Goal: Information Seeking & Learning: Learn about a topic

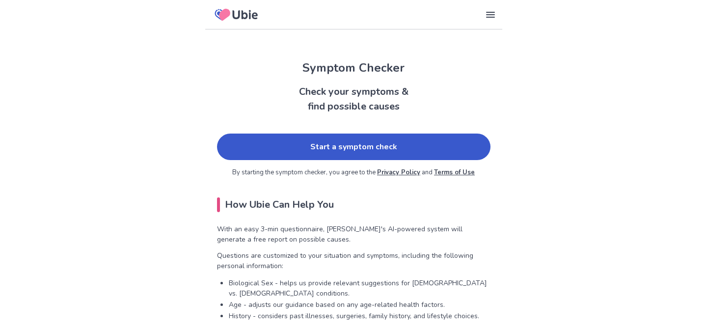
click at [329, 146] on link "Start a symptom check" at bounding box center [353, 146] width 273 height 27
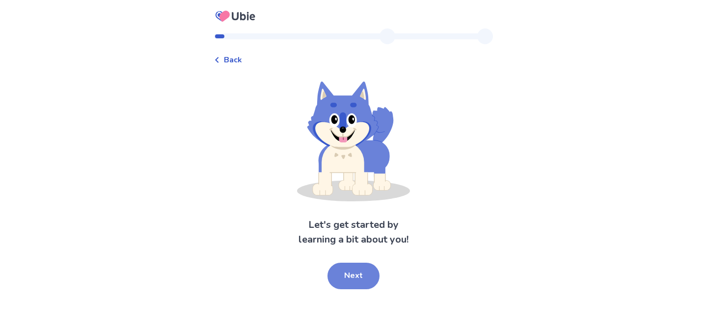
click at [344, 272] on button "Next" at bounding box center [353, 276] width 52 height 27
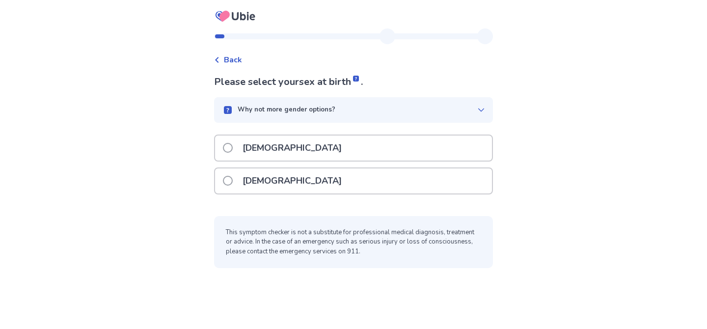
click at [309, 170] on div "[DEMOGRAPHIC_DATA]" at bounding box center [353, 180] width 277 height 25
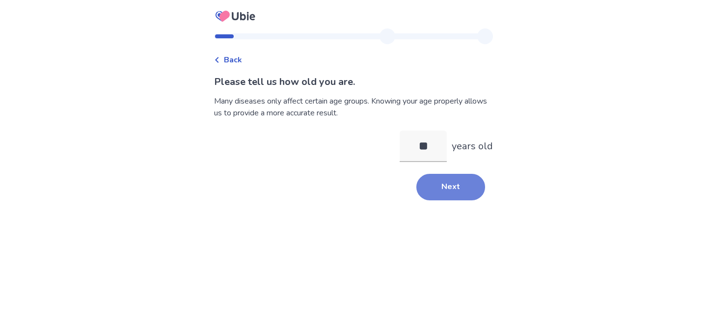
type input "**"
click at [469, 193] on button "Next" at bounding box center [450, 187] width 69 height 27
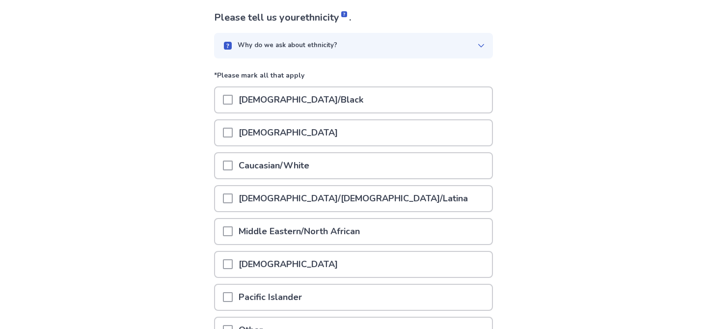
scroll to position [78, 0]
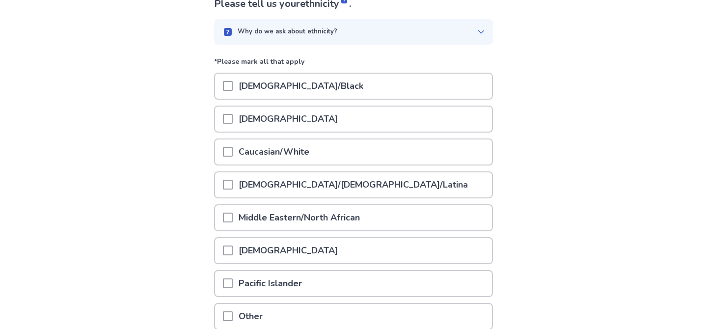
click at [458, 164] on div "Caucasian/White" at bounding box center [353, 151] width 279 height 27
click at [441, 155] on div "Caucasian/White" at bounding box center [353, 151] width 277 height 25
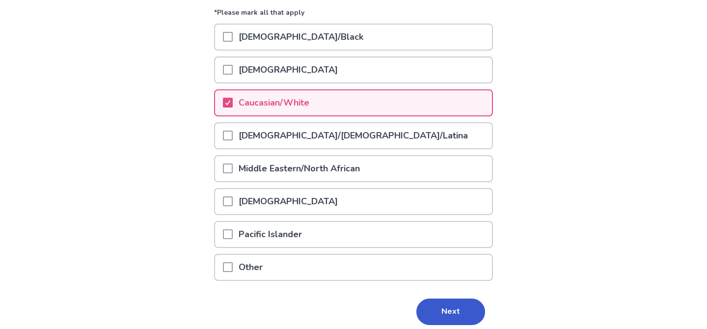
scroll to position [166, 0]
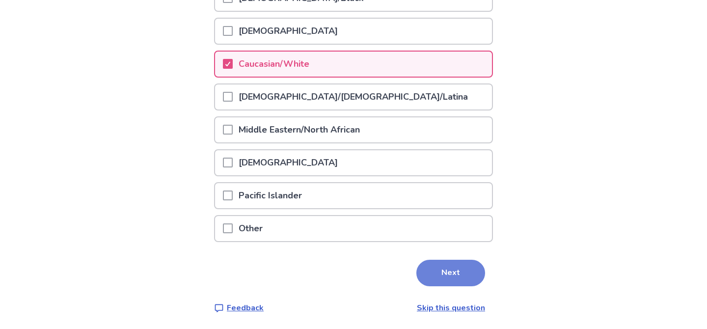
click at [439, 276] on button "Next" at bounding box center [450, 273] width 69 height 27
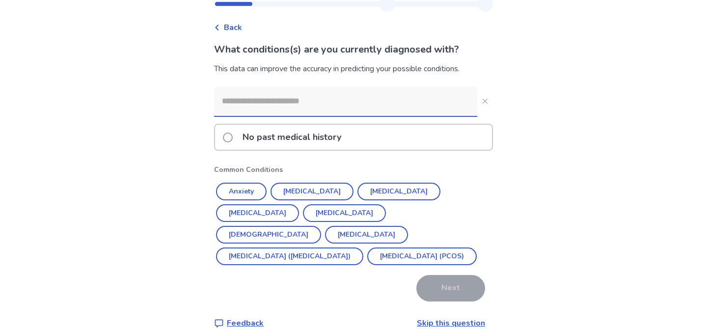
scroll to position [48, 0]
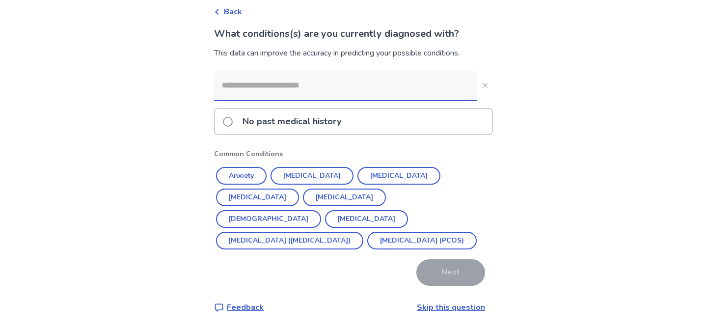
click at [463, 310] on link "Skip this question" at bounding box center [451, 307] width 68 height 11
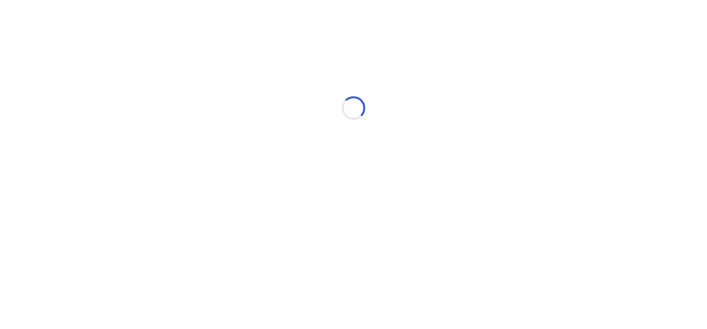
scroll to position [0, 0]
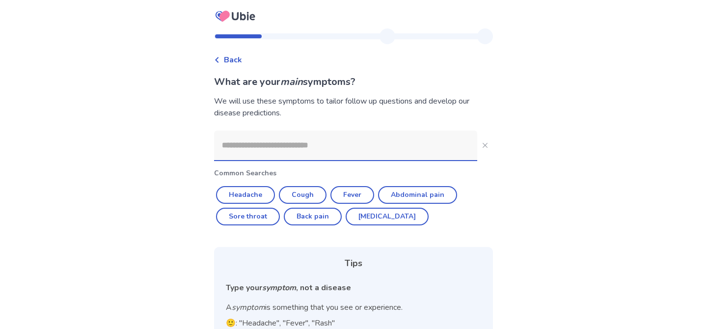
click at [301, 142] on input at bounding box center [345, 145] width 263 height 29
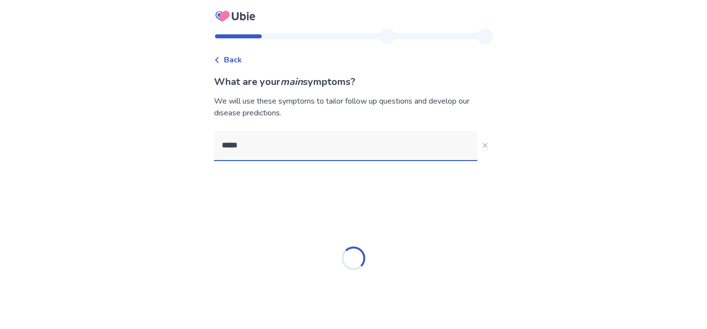
type input "******"
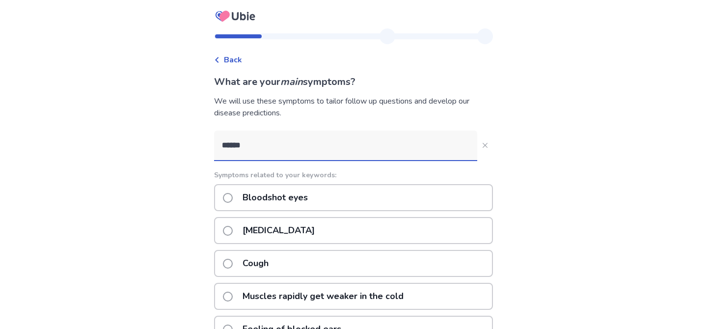
click at [274, 230] on p "[MEDICAL_DATA]" at bounding box center [279, 230] width 84 height 25
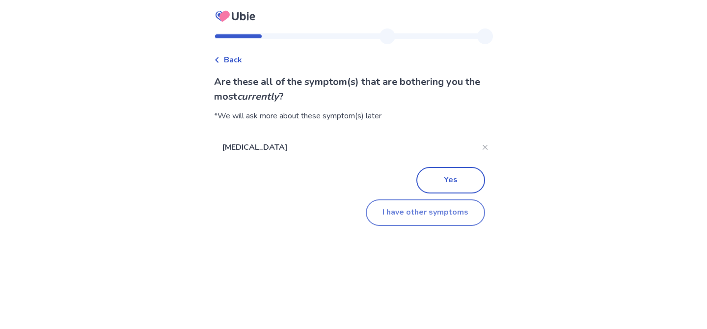
click at [405, 207] on button "I have other symptoms" at bounding box center [425, 212] width 119 height 27
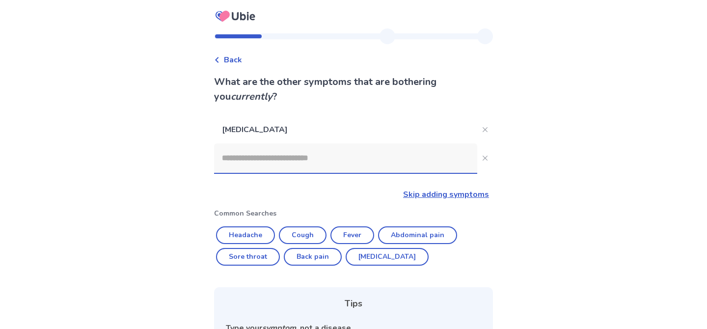
click at [334, 166] on input at bounding box center [345, 157] width 263 height 29
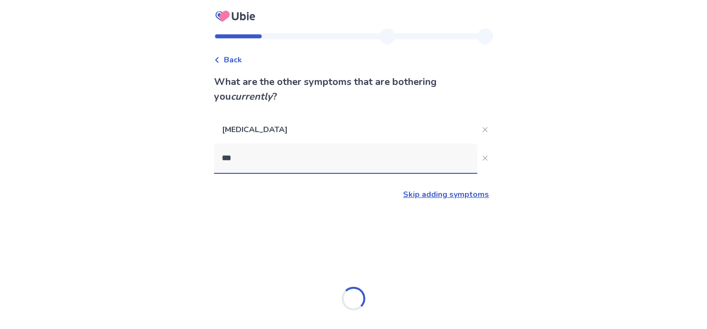
type input "****"
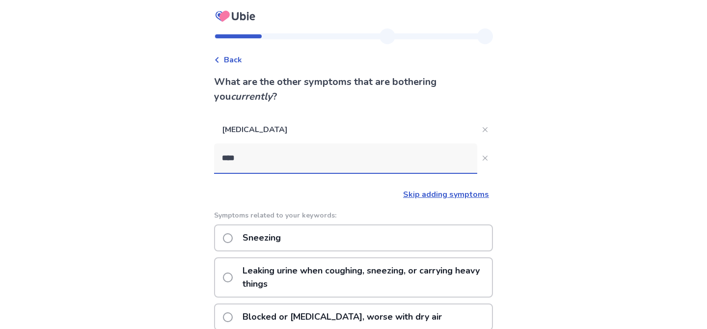
click at [285, 236] on p "Sneezing" at bounding box center [262, 237] width 50 height 25
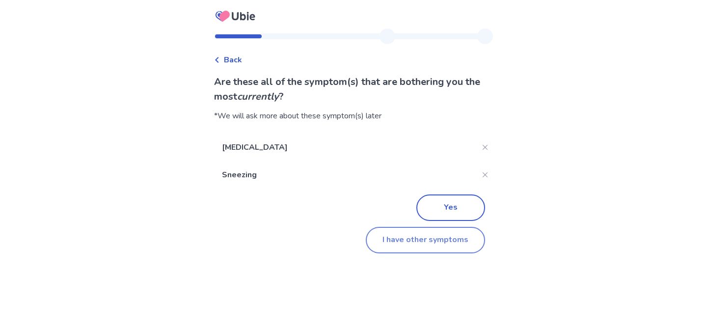
click at [389, 245] on button "I have other symptoms" at bounding box center [425, 240] width 119 height 27
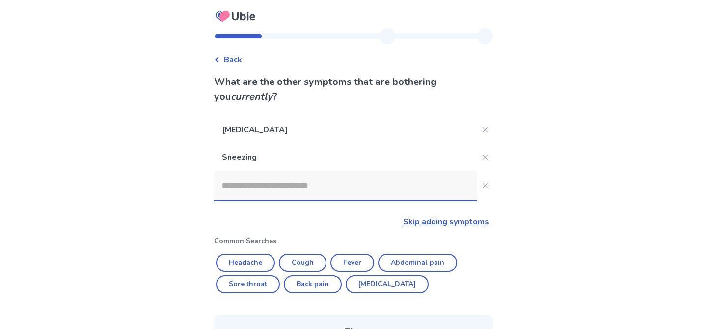
click at [352, 183] on input at bounding box center [345, 185] width 263 height 29
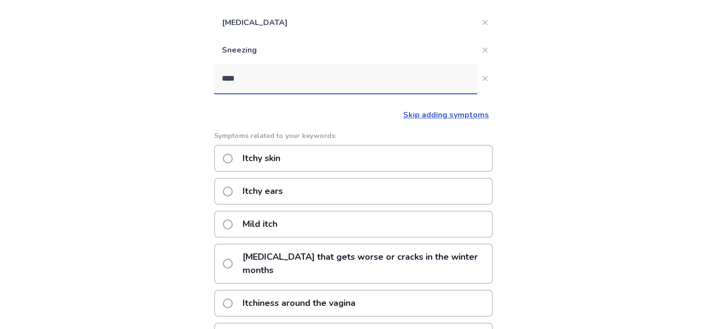
scroll to position [104, 0]
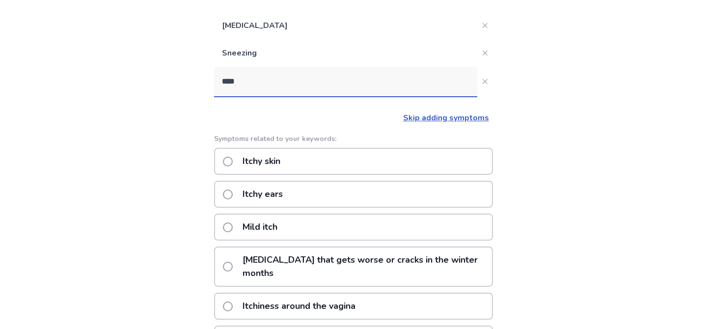
click at [276, 82] on input "****" at bounding box center [345, 81] width 263 height 29
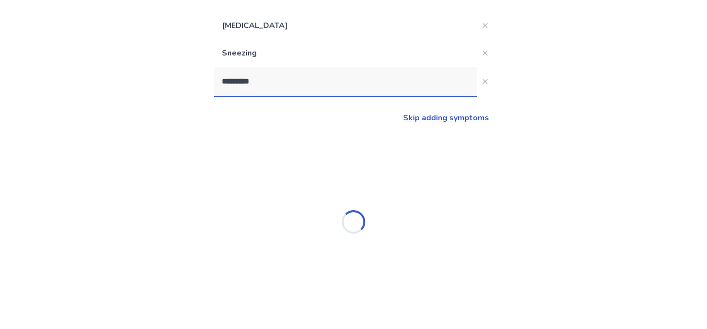
type input "**********"
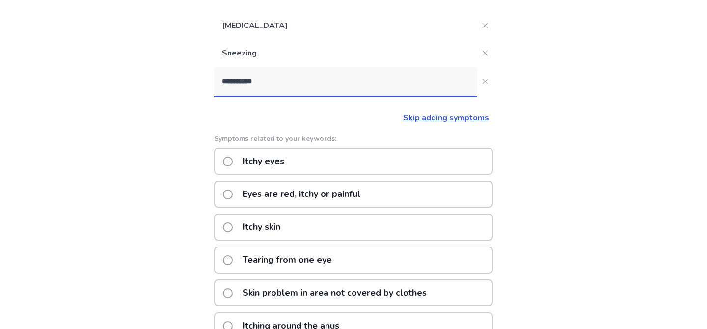
click at [283, 162] on p "Itchy eyes" at bounding box center [263, 161] width 53 height 25
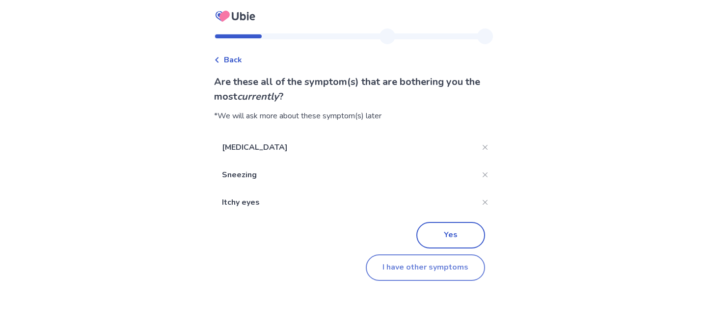
click at [400, 268] on button "I have other symptoms" at bounding box center [425, 267] width 119 height 27
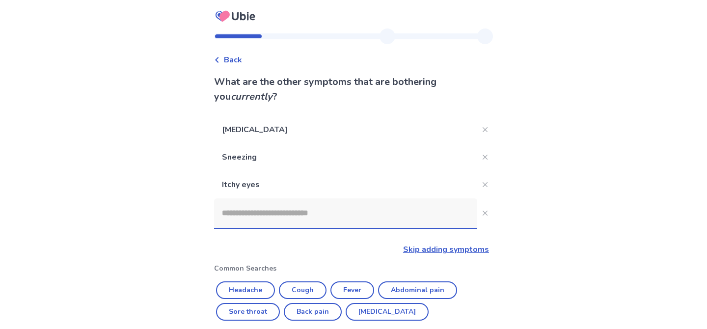
scroll to position [104, 0]
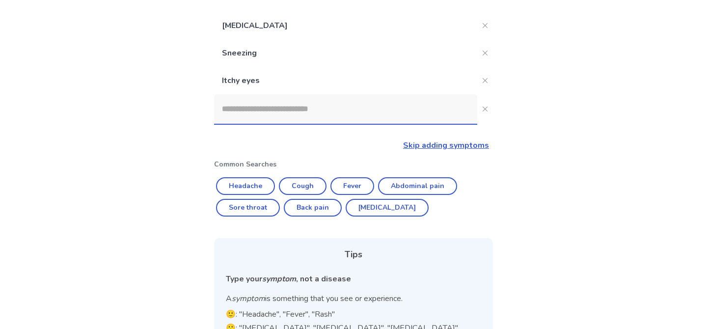
click at [322, 120] on input at bounding box center [345, 108] width 263 height 29
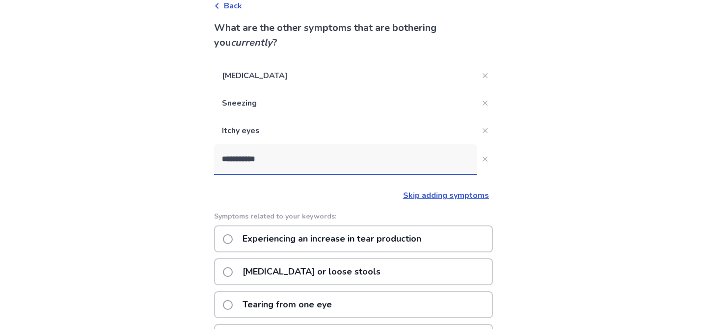
scroll to position [43, 0]
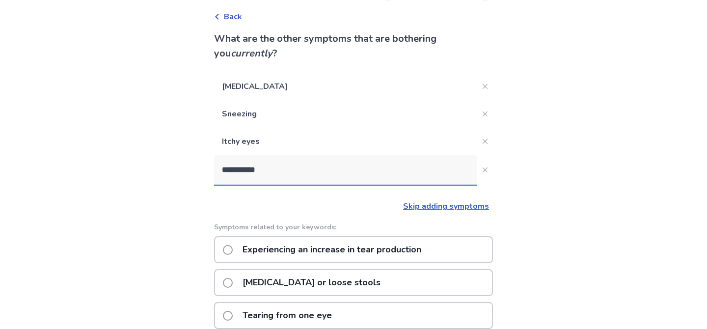
type input "**********"
click at [452, 251] on div "Experiencing an increase in tear production" at bounding box center [353, 249] width 279 height 27
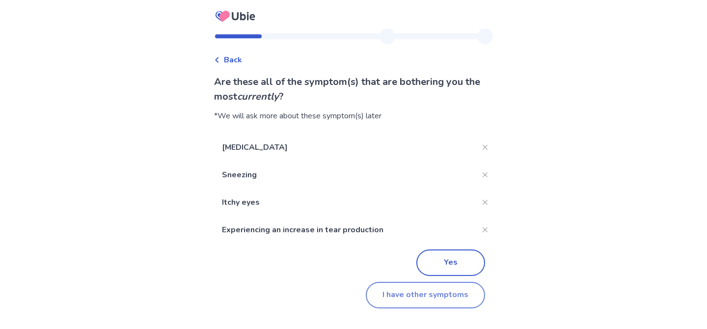
click at [432, 295] on button "I have other symptoms" at bounding box center [425, 295] width 119 height 27
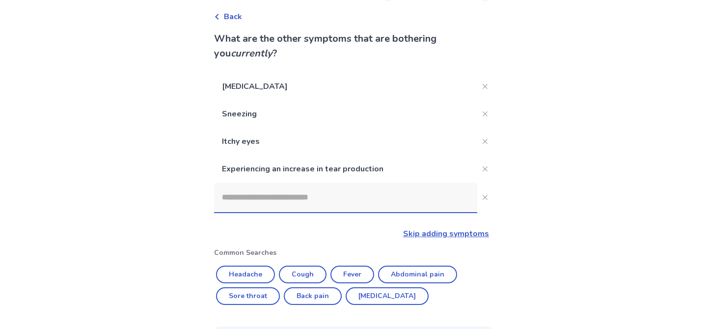
click at [408, 208] on input at bounding box center [345, 197] width 263 height 29
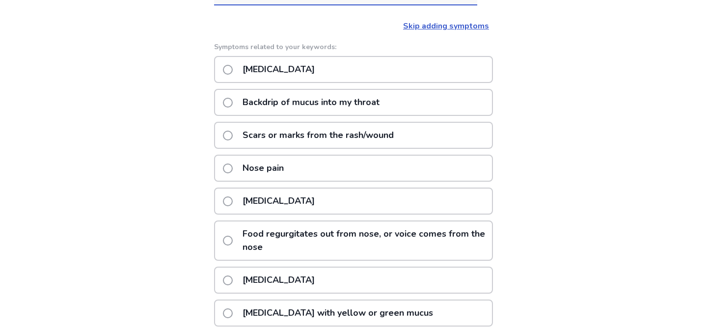
scroll to position [251, 0]
type input "**********"
click at [404, 76] on div "[MEDICAL_DATA]" at bounding box center [353, 68] width 279 height 27
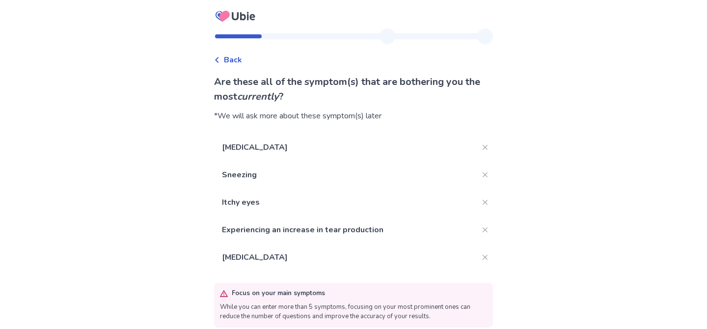
scroll to position [39, 0]
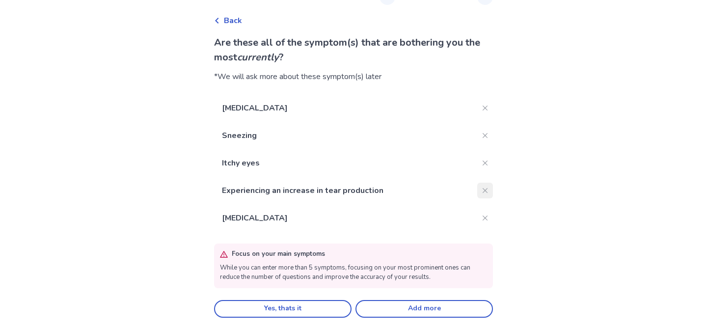
click at [479, 186] on button "Close" at bounding box center [485, 191] width 16 height 16
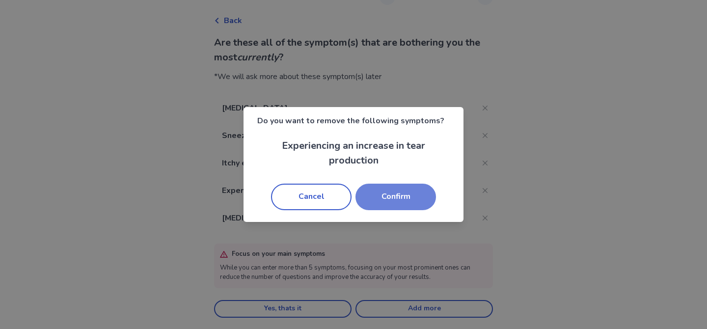
click at [386, 198] on button "Confirm" at bounding box center [395, 197] width 80 height 27
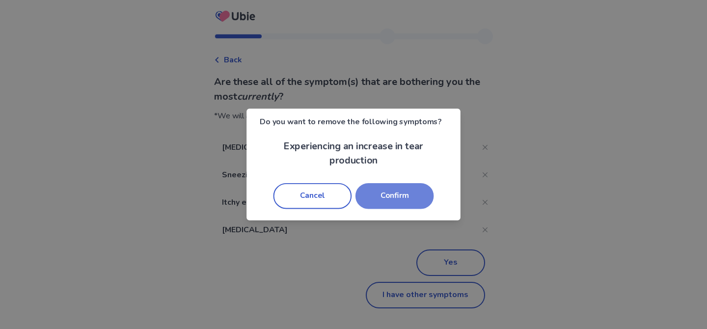
scroll to position [0, 0]
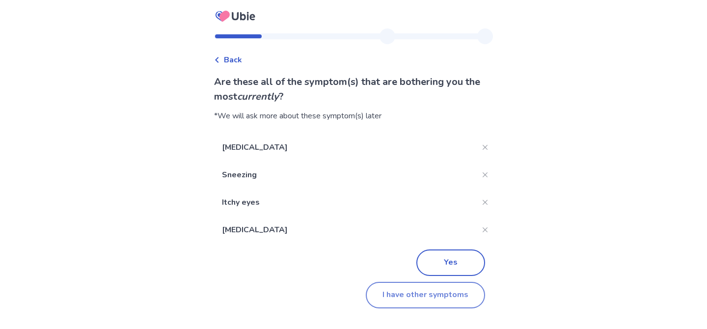
click at [383, 293] on button "I have other symptoms" at bounding box center [425, 295] width 119 height 27
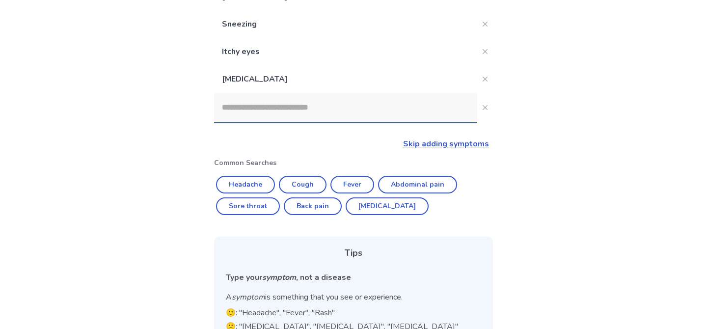
scroll to position [132, 0]
click at [336, 106] on input at bounding box center [345, 108] width 263 height 29
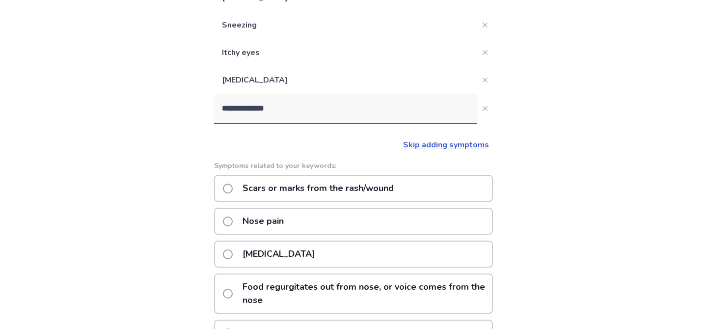
type input "**********"
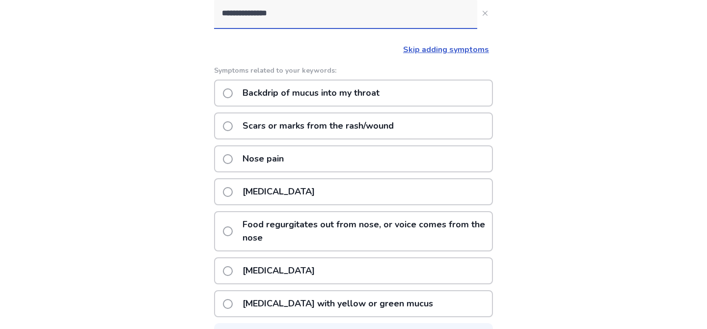
scroll to position [229, 0]
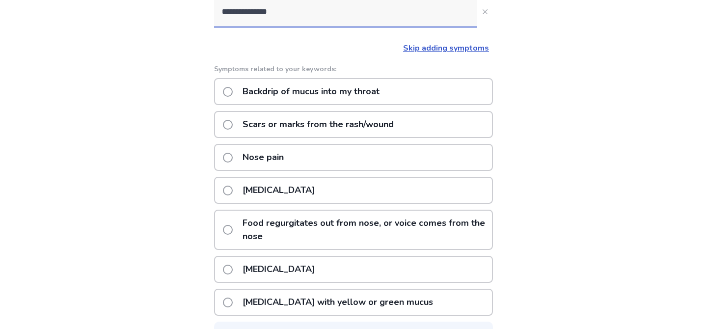
click at [343, 93] on p "Backdrip of mucus into my throat" at bounding box center [311, 91] width 149 height 25
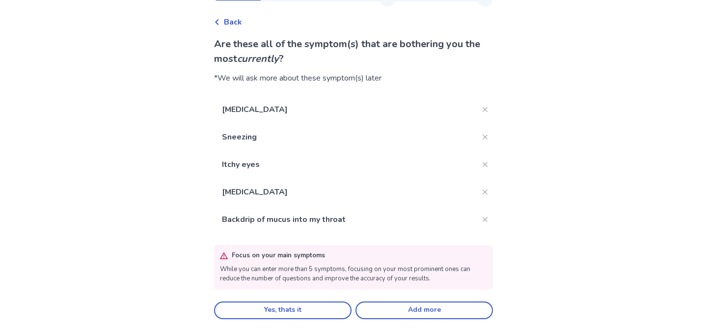
scroll to position [39, 0]
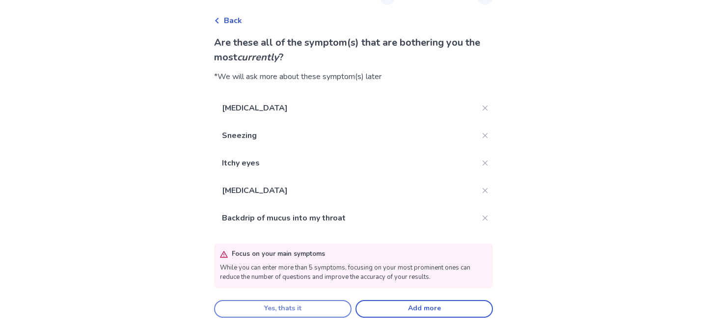
click at [310, 309] on button "Yes, thats it" at bounding box center [282, 309] width 137 height 18
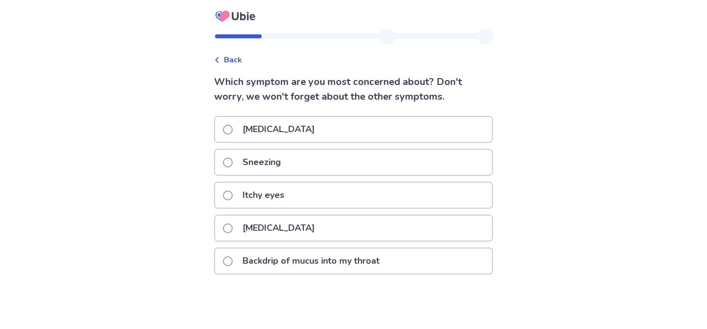
click at [419, 131] on div "[MEDICAL_DATA]" at bounding box center [353, 129] width 277 height 25
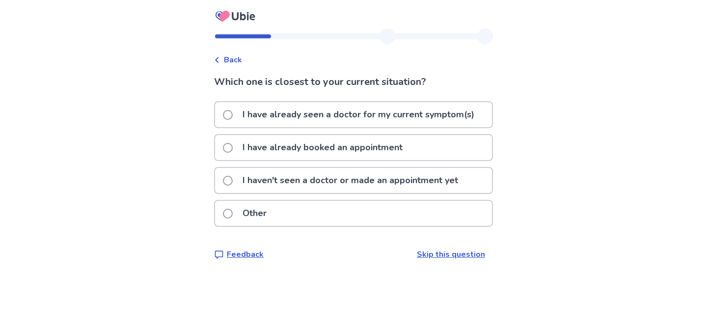
click at [235, 62] on span "Back" at bounding box center [233, 60] width 18 height 12
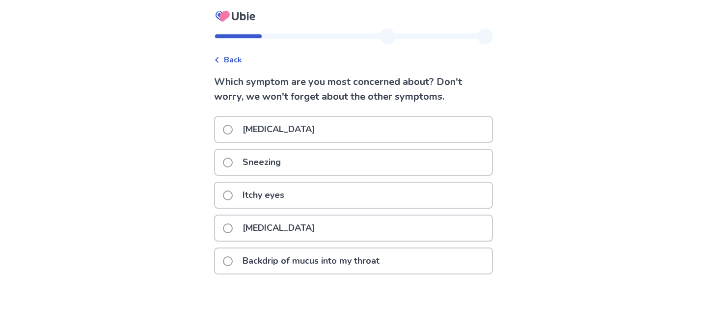
click at [281, 134] on p "[MEDICAL_DATA]" at bounding box center [279, 129] width 84 height 25
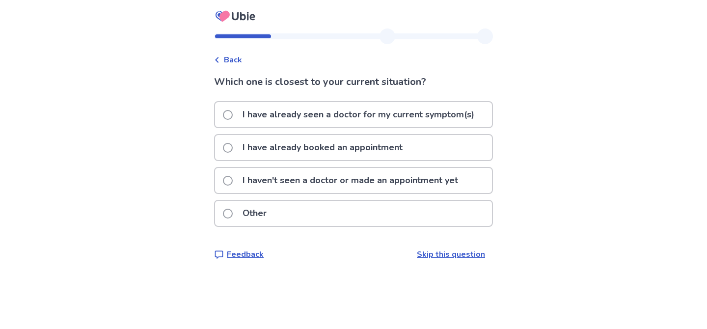
click at [412, 188] on p "I haven't seen a doctor or made an appointment yet" at bounding box center [350, 180] width 227 height 25
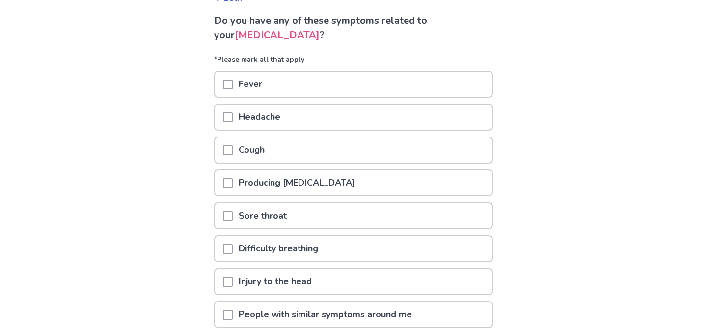
scroll to position [62, 0]
click at [411, 120] on div "Headache" at bounding box center [353, 116] width 277 height 25
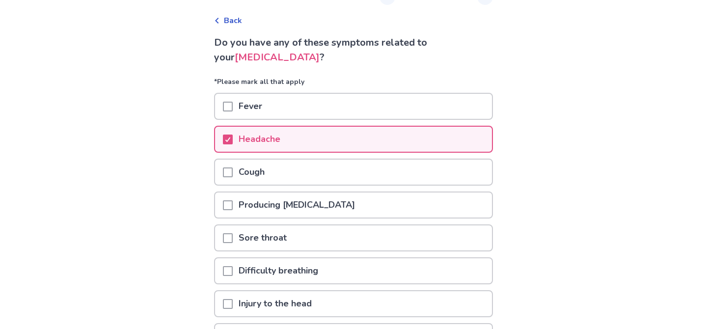
scroll to position [181, 0]
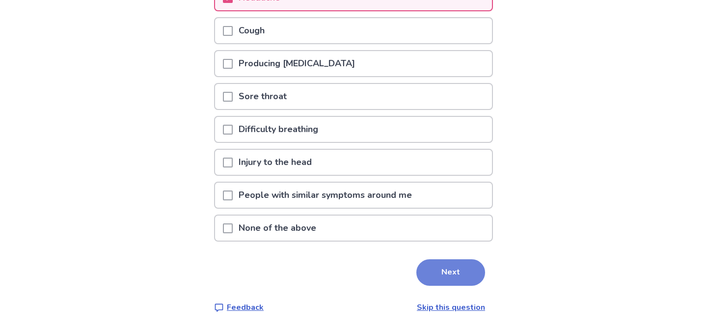
click at [462, 266] on button "Next" at bounding box center [450, 272] width 69 height 27
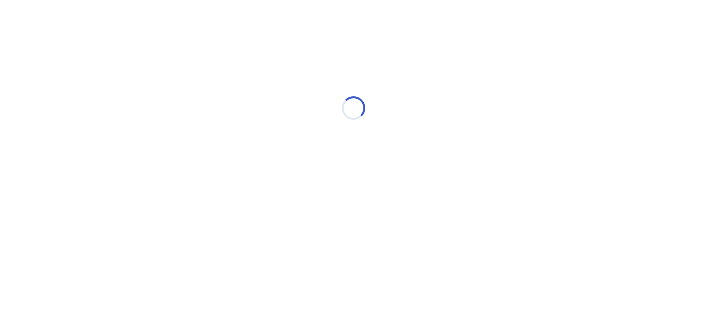
select select "*"
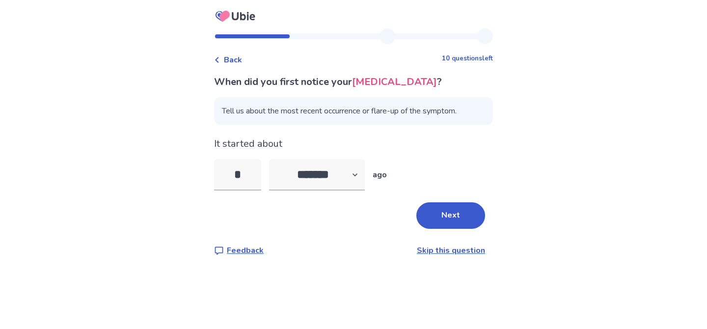
type input "*"
click at [514, 197] on div "Back 10 questions left When did you first notice your [MEDICAL_DATA] ? Tell us …" at bounding box center [353, 164] width 707 height 329
click at [463, 222] on button "Next" at bounding box center [450, 215] width 69 height 27
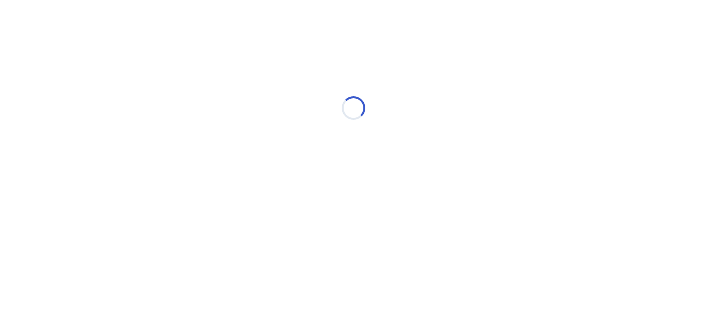
select select "*"
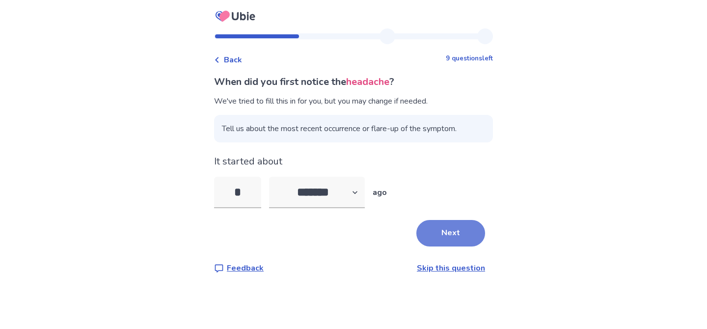
type input "*"
click at [466, 237] on button "Next" at bounding box center [450, 233] width 69 height 27
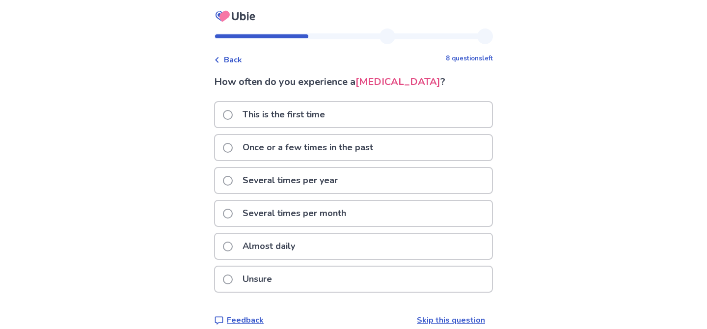
click at [452, 184] on div "Several times per year" at bounding box center [353, 180] width 277 height 25
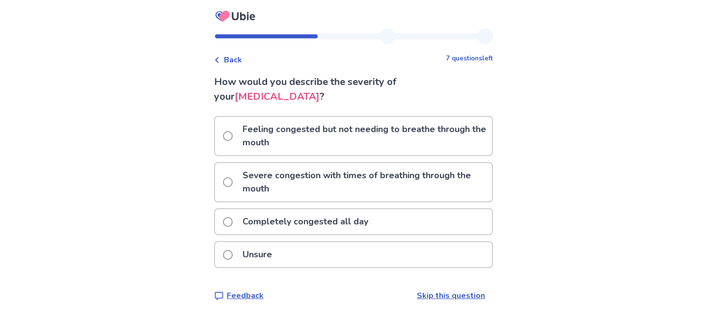
click at [439, 173] on p "Severe congestion with times of breathing through the mouth" at bounding box center [364, 182] width 255 height 38
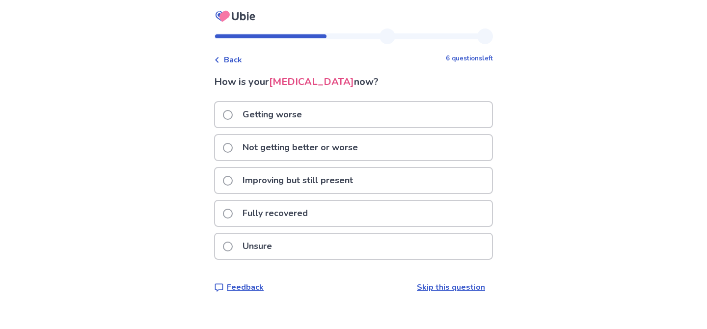
click at [237, 62] on span "Back" at bounding box center [233, 60] width 18 height 12
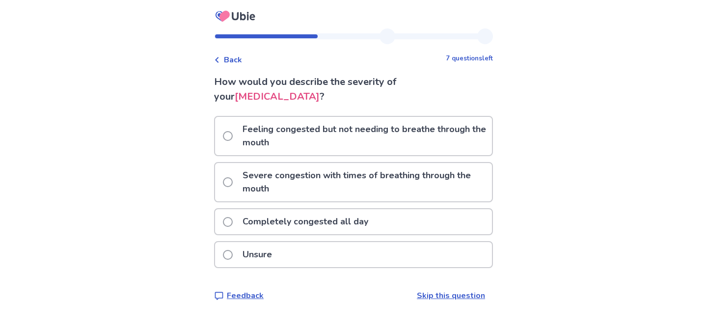
click at [368, 176] on p "Severe congestion with times of breathing through the mouth" at bounding box center [364, 182] width 255 height 38
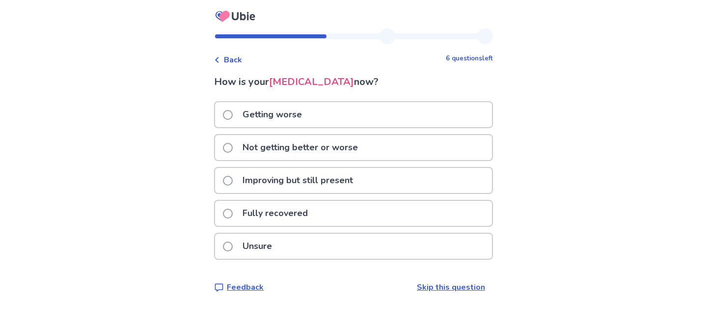
click at [356, 156] on p "Not getting better or worse" at bounding box center [300, 147] width 127 height 25
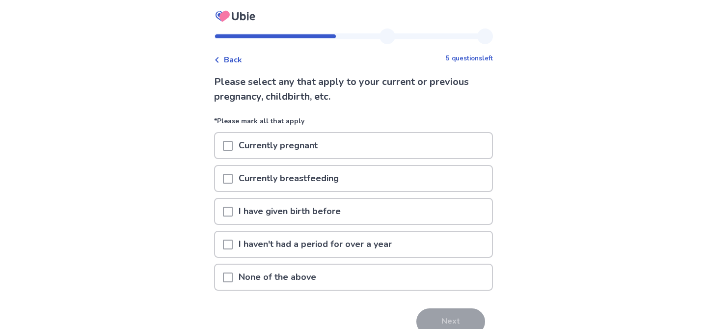
click at [409, 254] on div "I haven't had a period for over a year" at bounding box center [353, 244] width 277 height 25
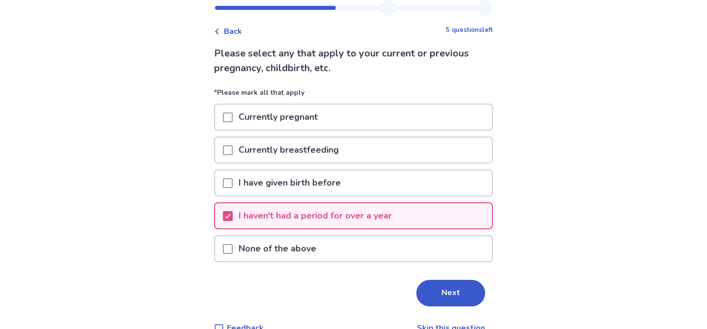
scroll to position [49, 0]
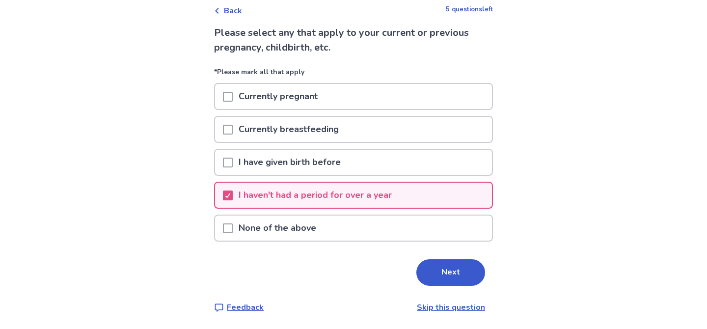
click at [379, 206] on p "I haven't had a period for over a year" at bounding box center [315, 195] width 165 height 25
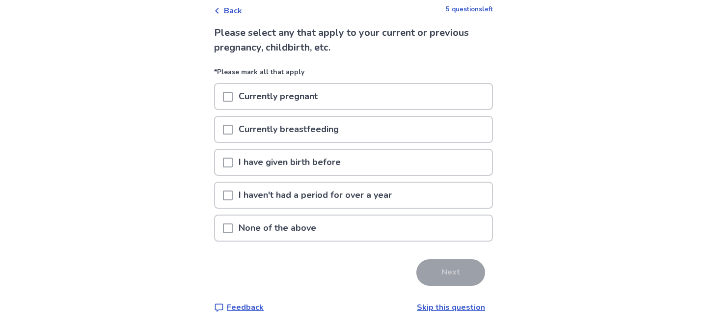
click at [442, 304] on link "Skip this question" at bounding box center [451, 307] width 68 height 11
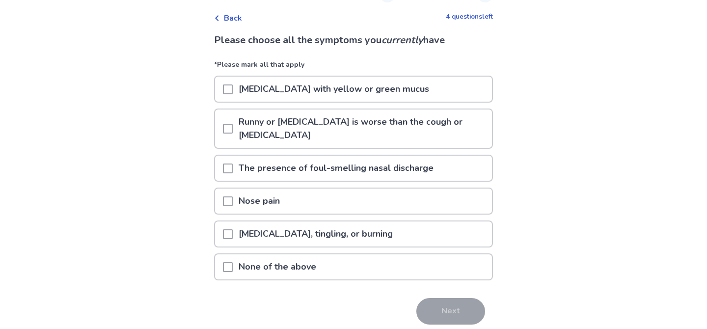
scroll to position [50, 0]
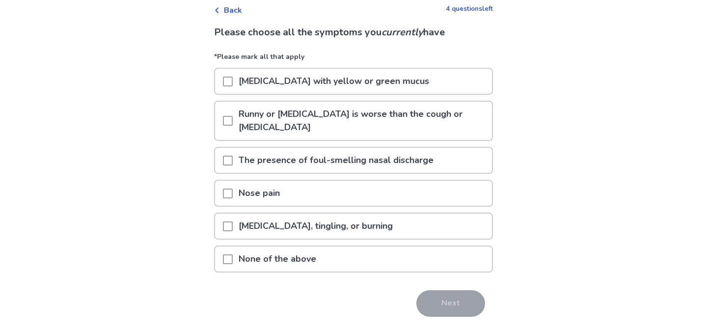
click at [452, 131] on p "Runny or [MEDICAL_DATA] is worse than the cough or [MEDICAL_DATA]" at bounding box center [362, 121] width 259 height 38
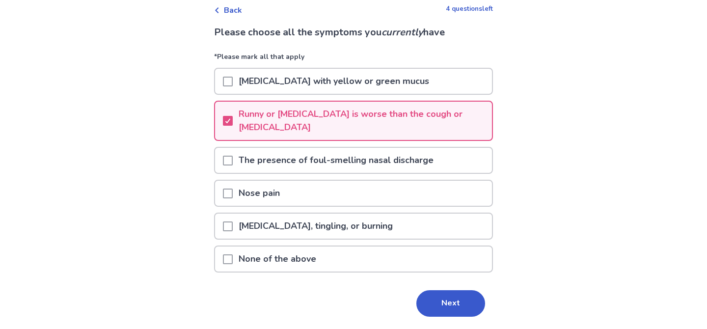
click at [440, 226] on div "[MEDICAL_DATA], tingling, or burning" at bounding box center [353, 225] width 277 height 25
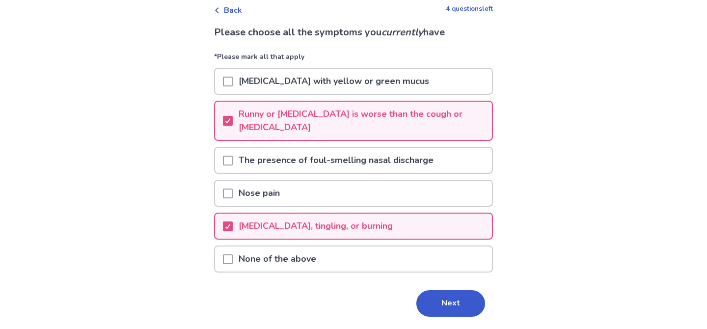
click at [445, 208] on div "Nose pain" at bounding box center [353, 196] width 279 height 33
click at [445, 199] on div "Nose pain" at bounding box center [353, 193] width 277 height 25
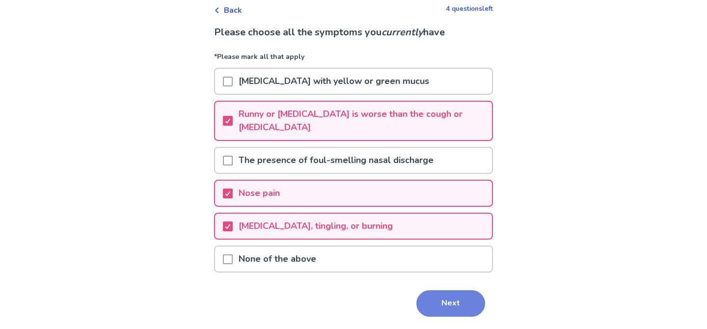
click at [463, 293] on button "Next" at bounding box center [450, 303] width 69 height 27
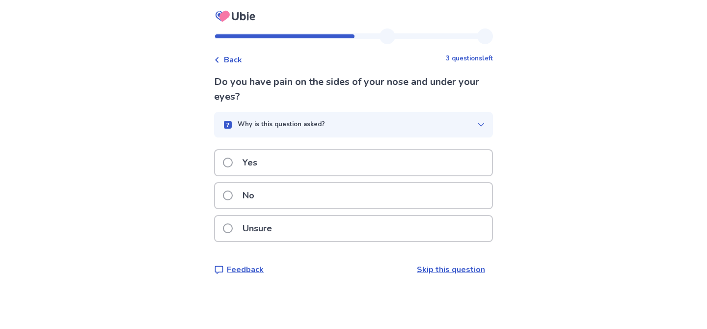
click at [428, 169] on div "Yes" at bounding box center [353, 162] width 277 height 25
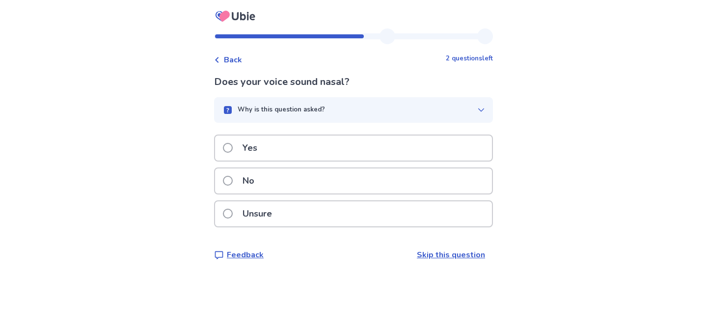
click at [404, 148] on div "Yes" at bounding box center [353, 147] width 277 height 25
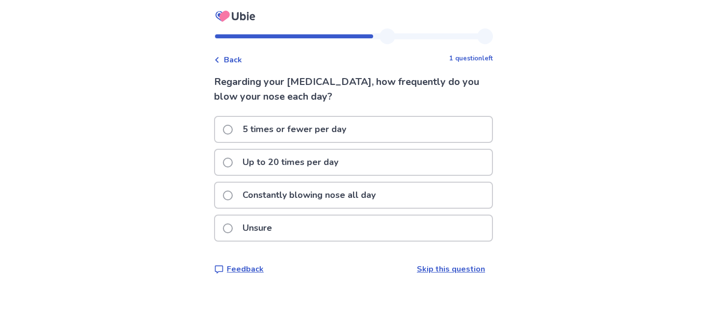
click at [468, 159] on div "Up to 20 times per day" at bounding box center [353, 162] width 277 height 25
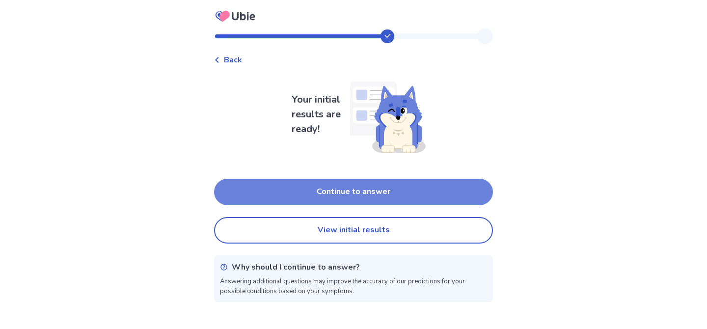
click at [420, 196] on button "Continue to answer" at bounding box center [353, 192] width 279 height 27
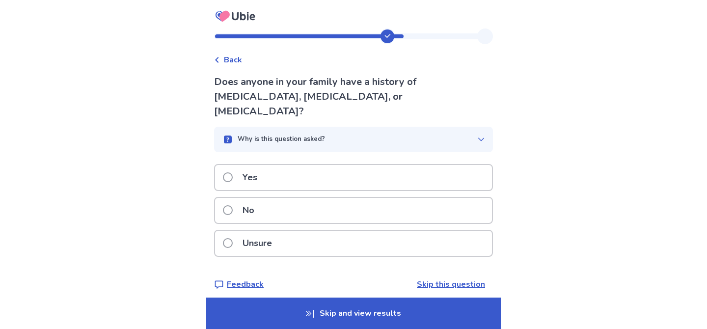
click at [440, 169] on div "Yes" at bounding box center [353, 177] width 277 height 25
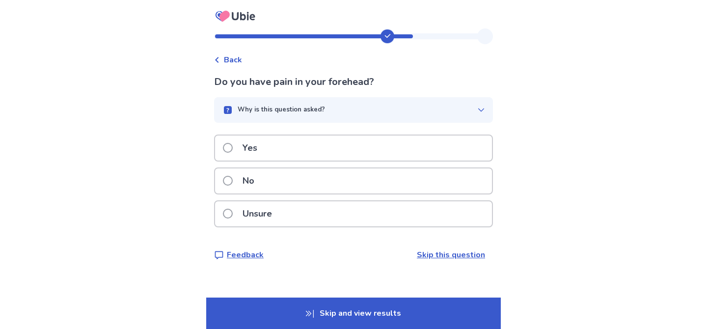
click at [435, 152] on div "Yes" at bounding box center [353, 147] width 277 height 25
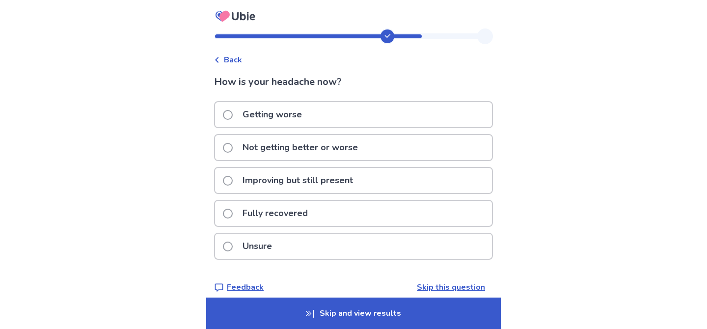
click at [389, 188] on div "Improving but still present" at bounding box center [353, 180] width 277 height 25
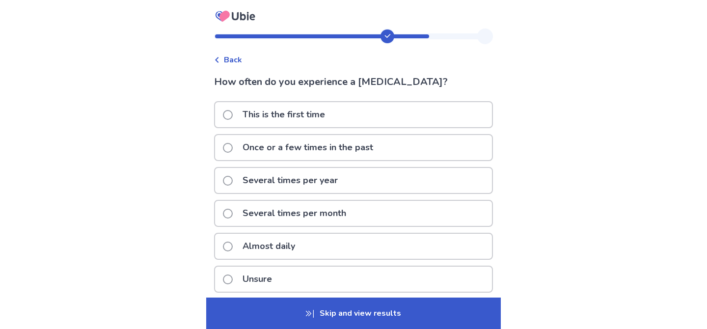
click at [420, 184] on div "Several times per year" at bounding box center [353, 180] width 277 height 25
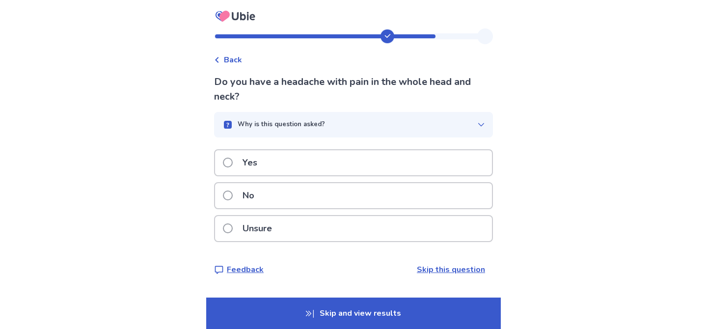
click at [466, 197] on div "No" at bounding box center [353, 195] width 277 height 25
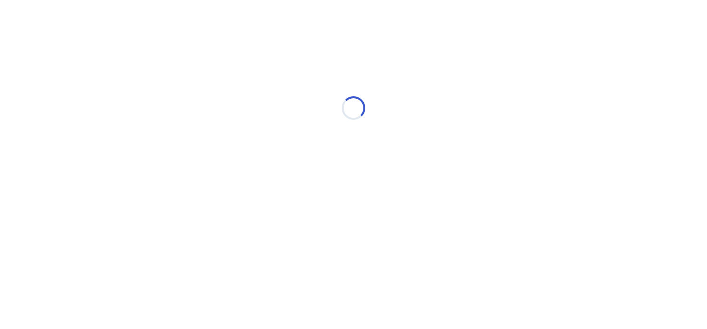
select select "*"
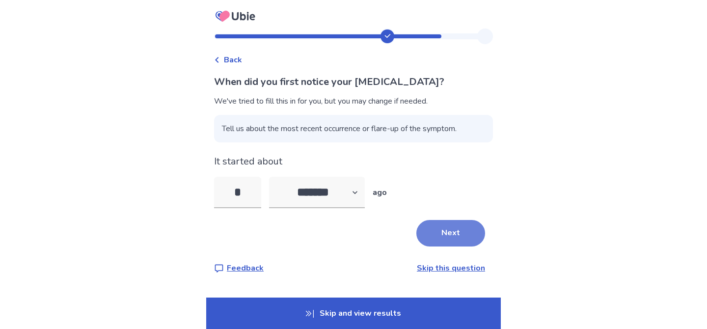
type input "*"
click at [469, 233] on button "Next" at bounding box center [450, 233] width 69 height 27
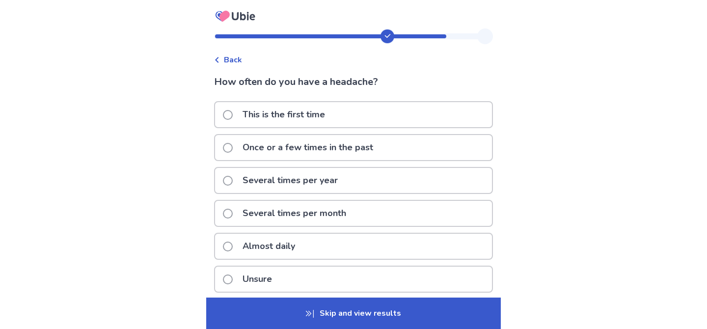
scroll to position [44, 0]
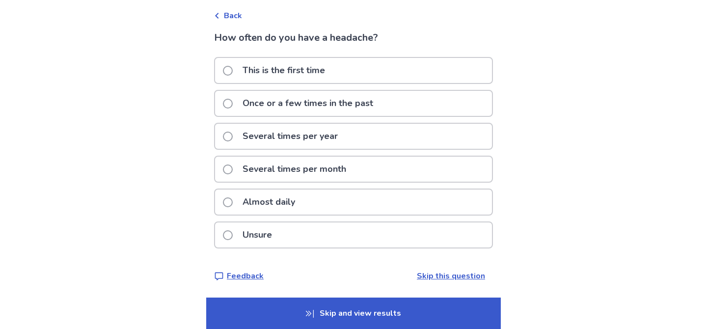
click at [441, 277] on link "Skip this question" at bounding box center [451, 275] width 68 height 11
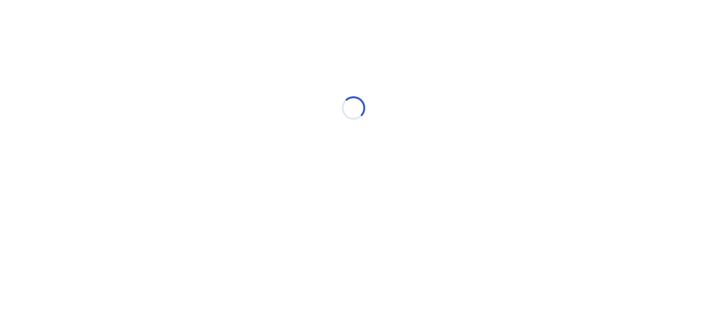
scroll to position [0, 0]
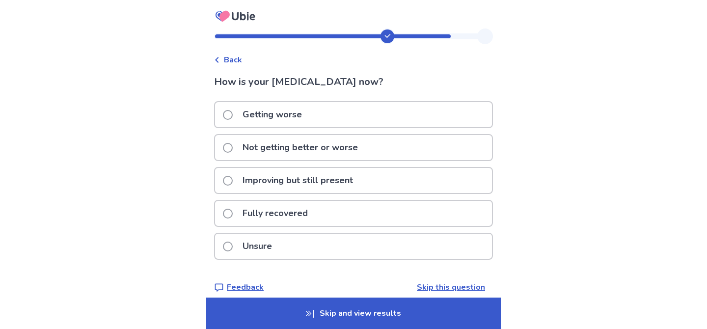
scroll to position [11, 0]
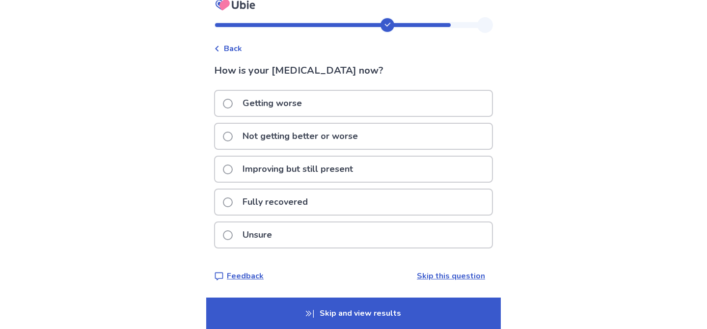
click at [426, 307] on p "Skip and view results" at bounding box center [353, 312] width 294 height 31
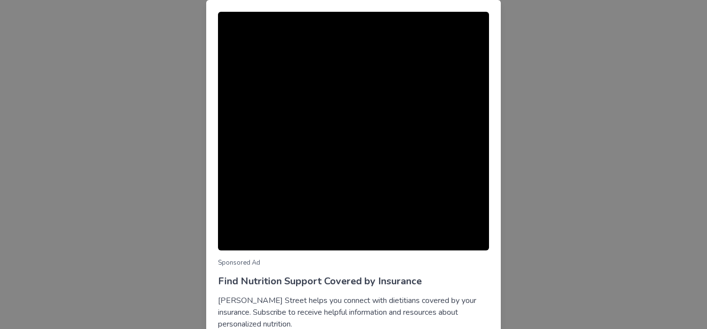
scroll to position [80, 0]
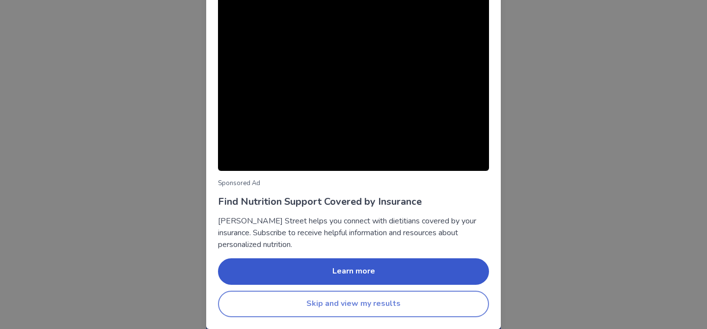
click at [422, 308] on button "Skip and view my results" at bounding box center [353, 304] width 271 height 27
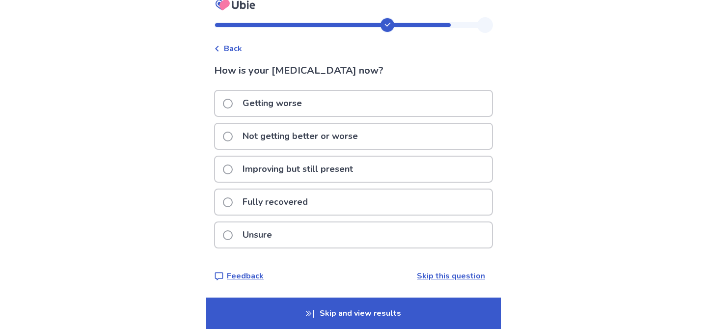
scroll to position [0, 0]
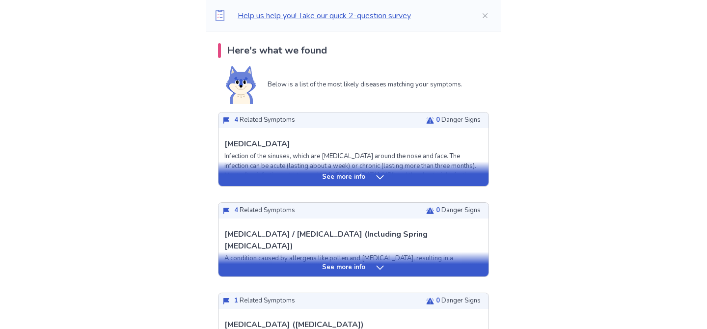
scroll to position [202, 0]
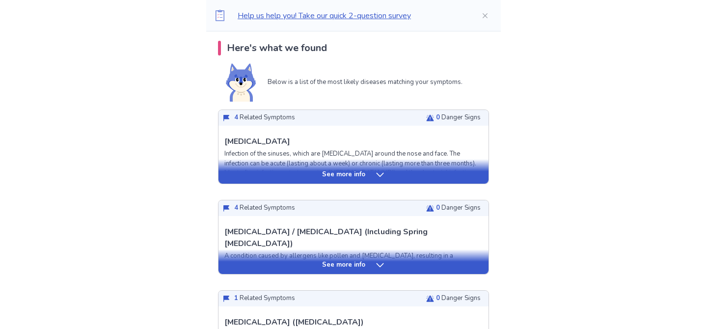
click at [371, 175] on div "See more info" at bounding box center [353, 175] width 270 height 10
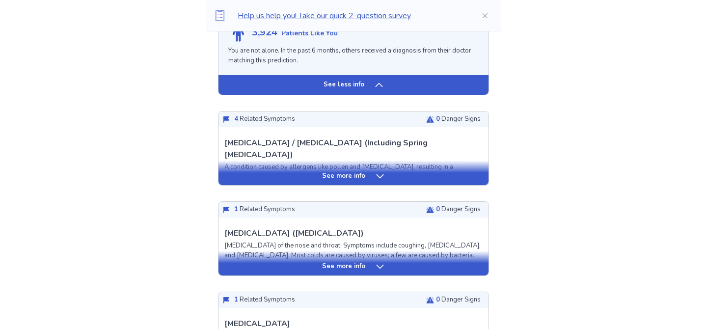
scroll to position [1090, 0]
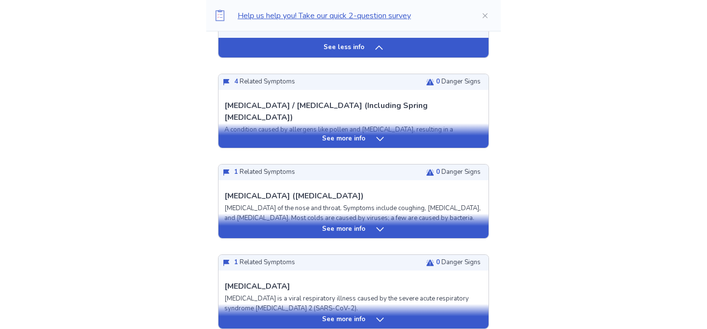
click at [410, 140] on div "See more info" at bounding box center [353, 139] width 270 height 10
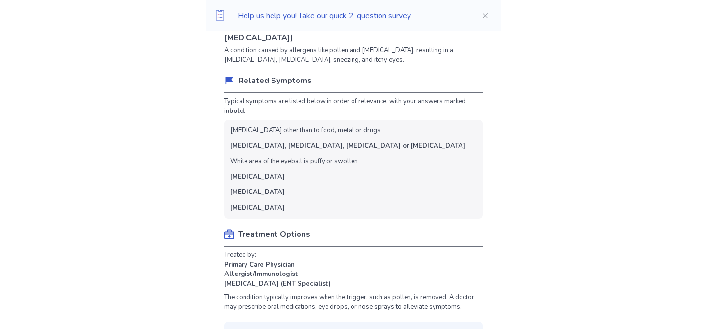
scroll to position [939, 0]
